Goal: Transaction & Acquisition: Subscribe to service/newsletter

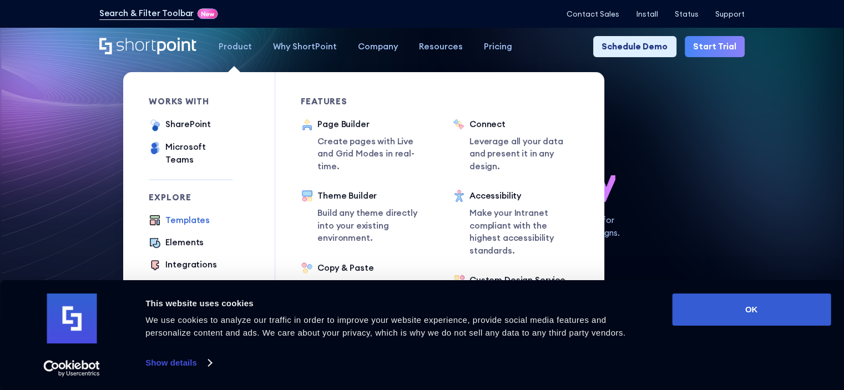
click at [180, 214] on div "Templates" at bounding box center [187, 220] width 44 height 13
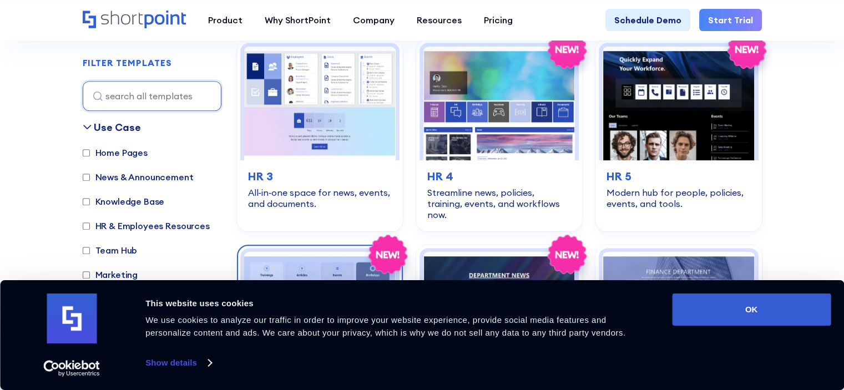
scroll to position [610, 0]
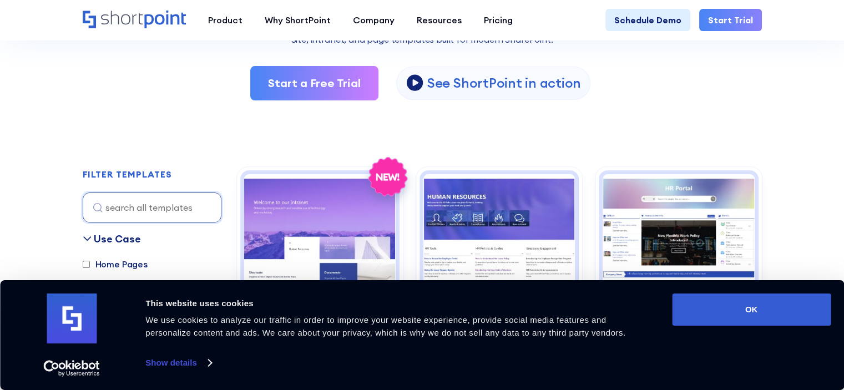
scroll to position [0, 0]
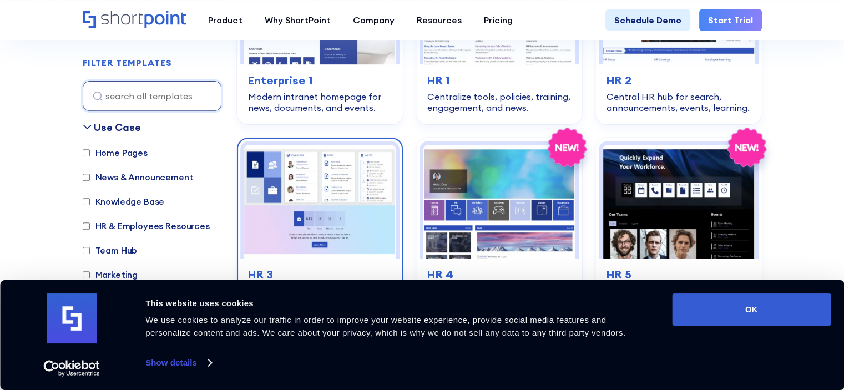
scroll to position [499, 0]
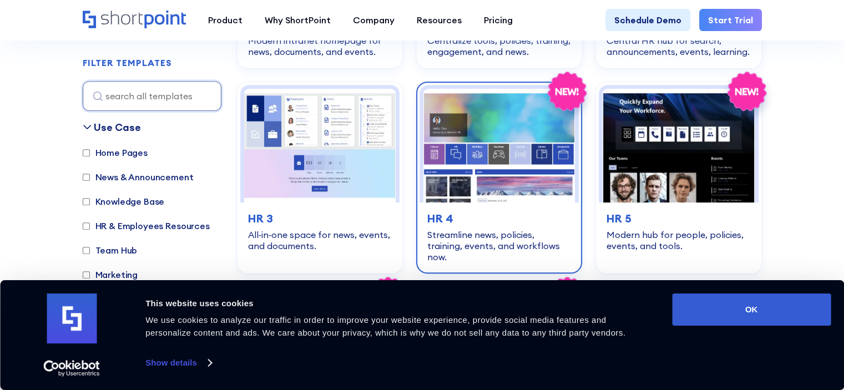
click at [427, 170] on img at bounding box center [498, 146] width 151 height 114
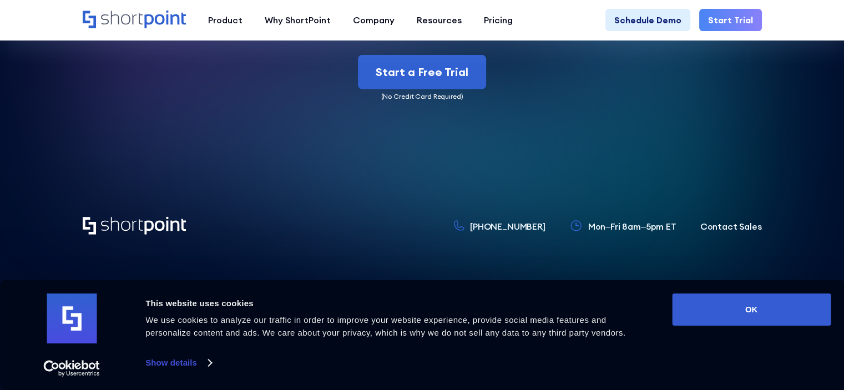
scroll to position [3111, 0]
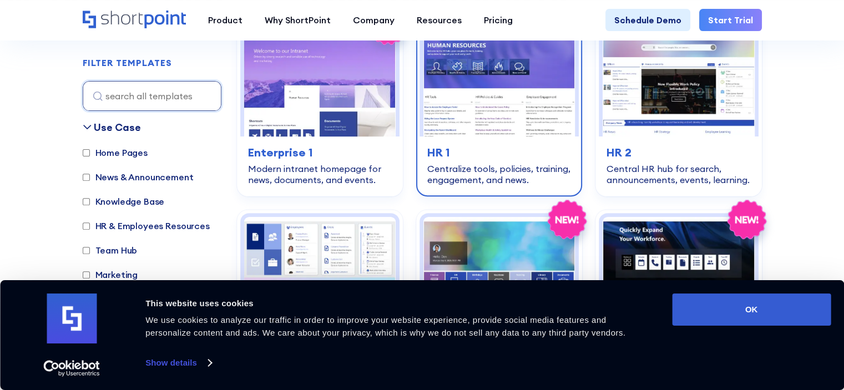
scroll to position [388, 0]
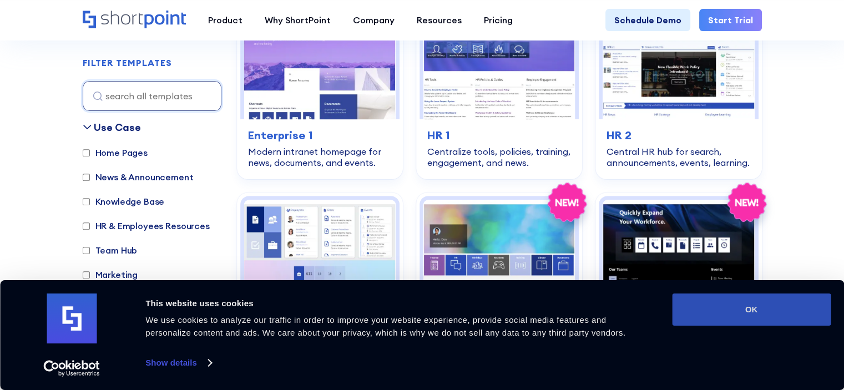
click at [761, 314] on button "OK" at bounding box center [751, 309] width 159 height 32
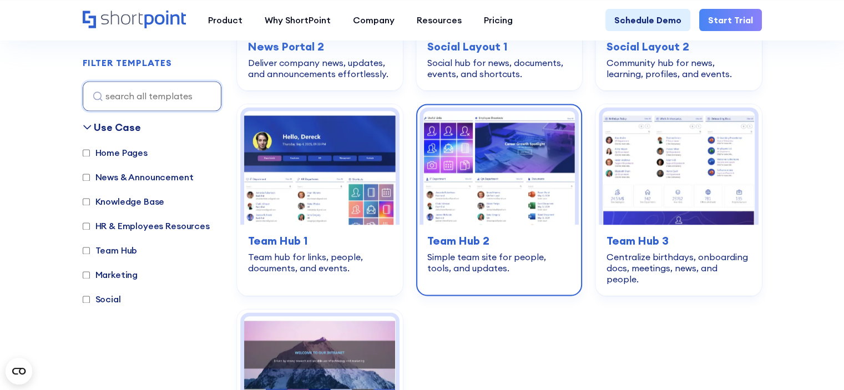
scroll to position [1664, 0]
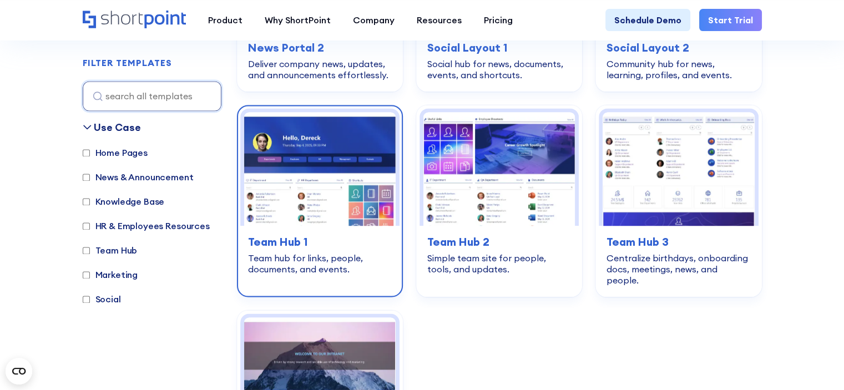
click at [297, 178] on img at bounding box center [319, 169] width 151 height 114
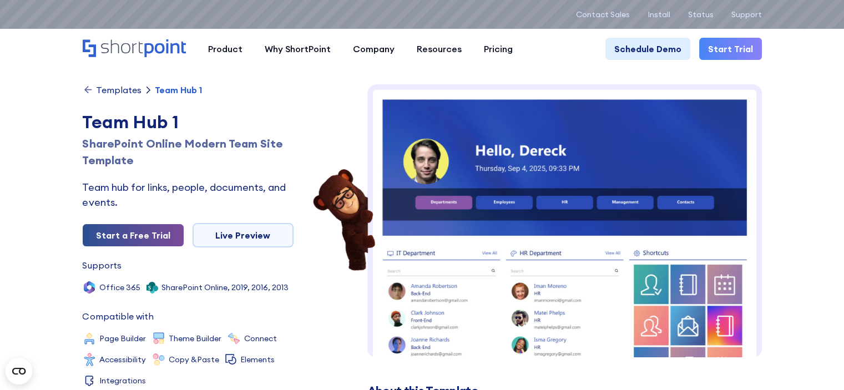
click at [158, 228] on link "Start a Free Trial" at bounding box center [133, 235] width 101 height 22
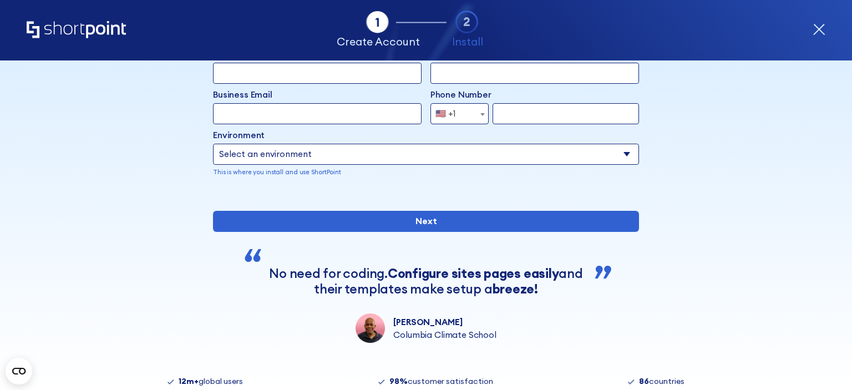
scroll to position [81, 0]
